Goal: Obtain resource: Obtain resource

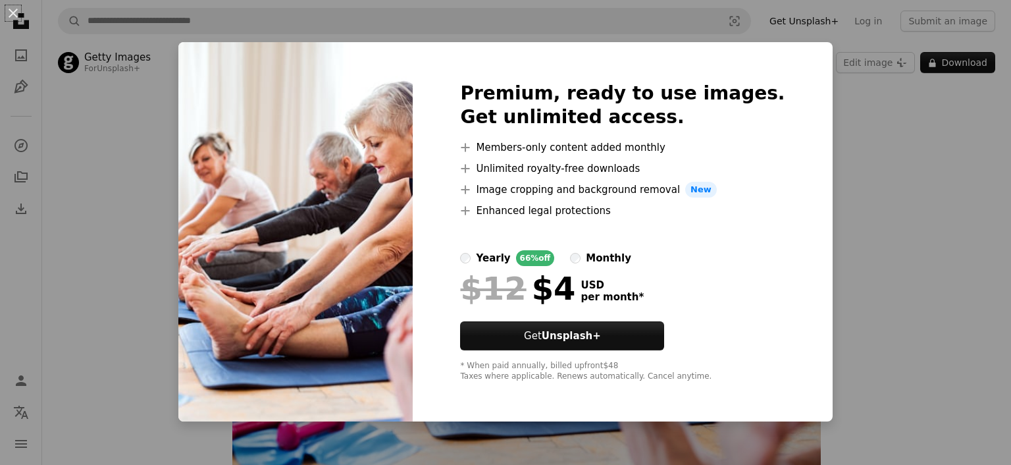
click at [900, 215] on div "An X shape Premium, ready to use images. Get unlimited access. A plus sign Memb…" at bounding box center [505, 232] width 1011 height 465
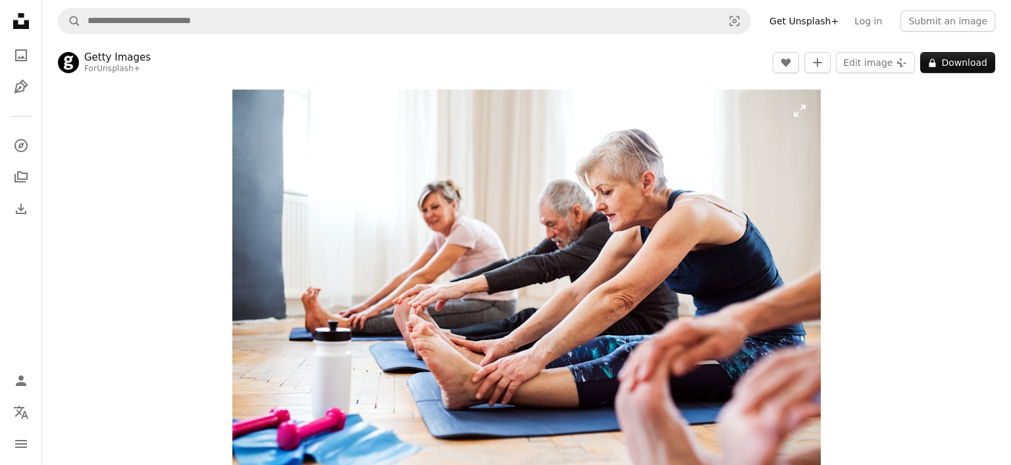
click at [688, 234] on img "Zoom in on this image" at bounding box center [526, 281] width 588 height 382
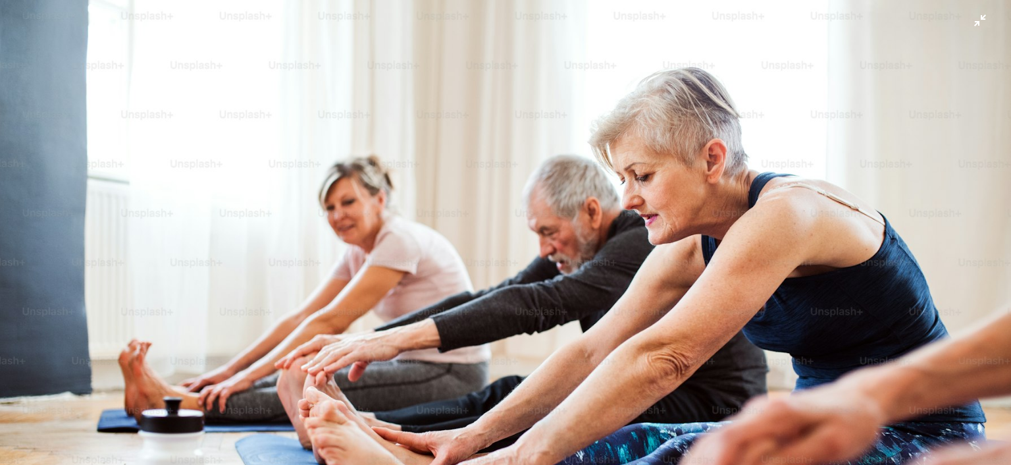
click at [535, 161] on img "Zoom out on this image" at bounding box center [505, 328] width 1012 height 658
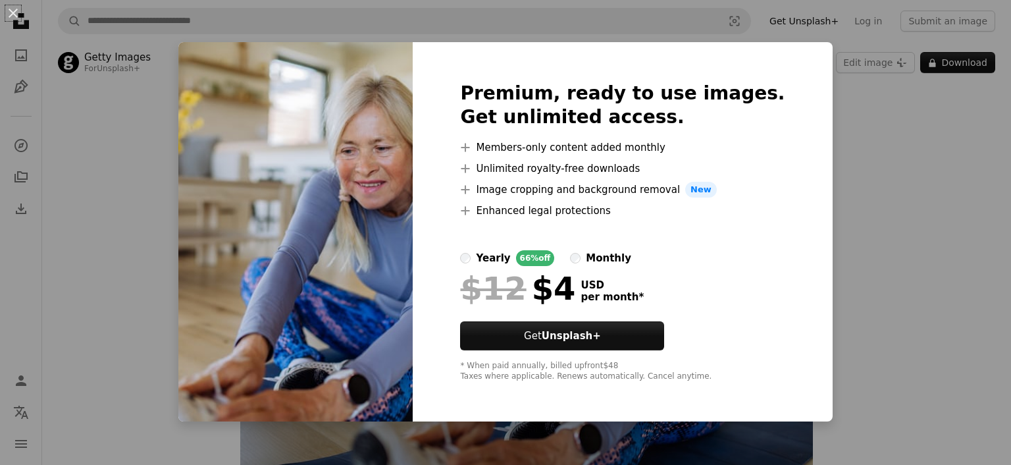
click at [877, 133] on div "An X shape Premium, ready to use images. Get unlimited access. A plus sign Memb…" at bounding box center [505, 232] width 1011 height 465
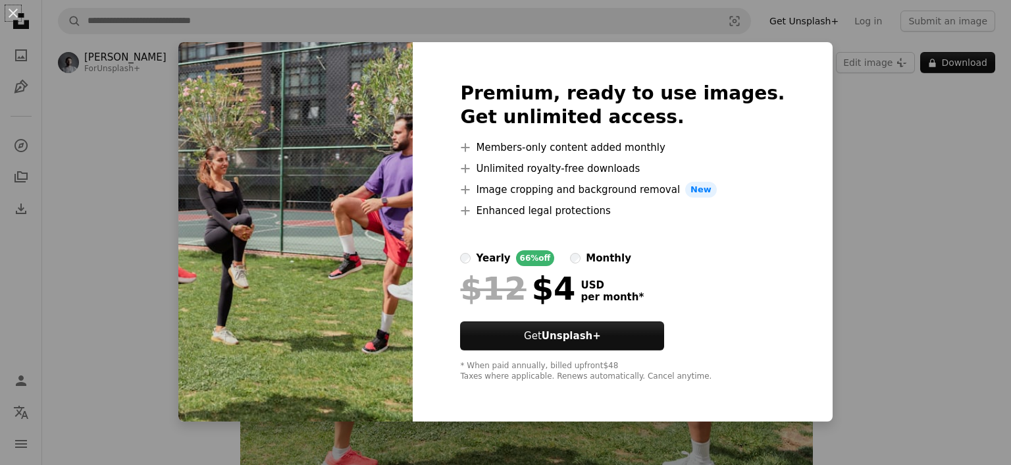
click at [880, 182] on div "An X shape Premium, ready to use images. Get unlimited access. A plus sign Memb…" at bounding box center [505, 232] width 1011 height 465
